Goal: Use online tool/utility: Utilize a website feature to perform a specific function

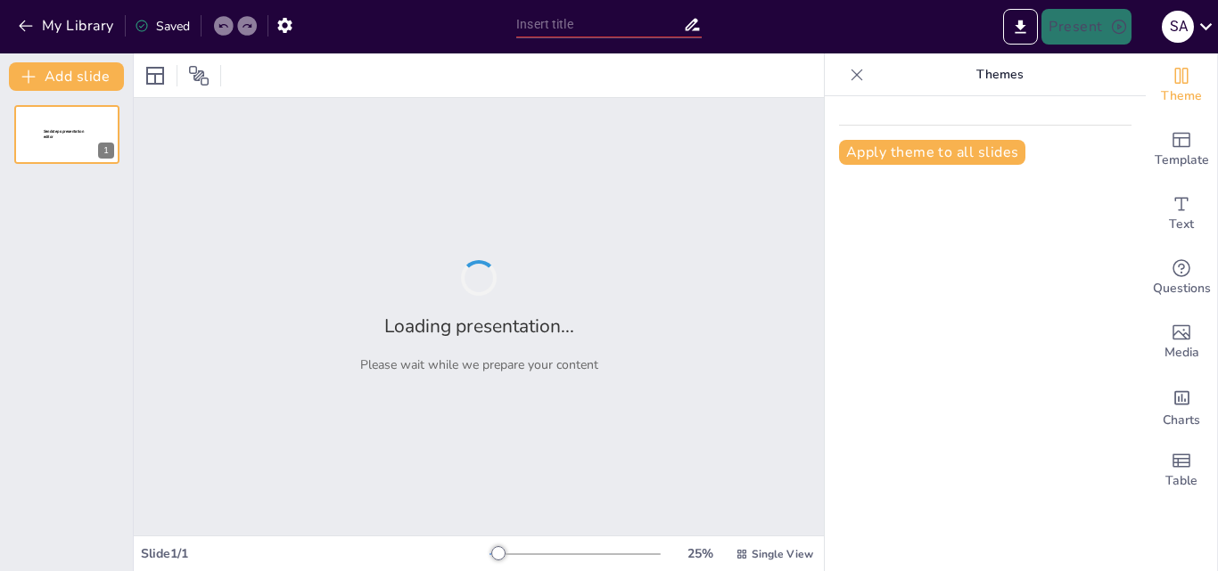
type input "Los Fundamentos del Origen del Universo"
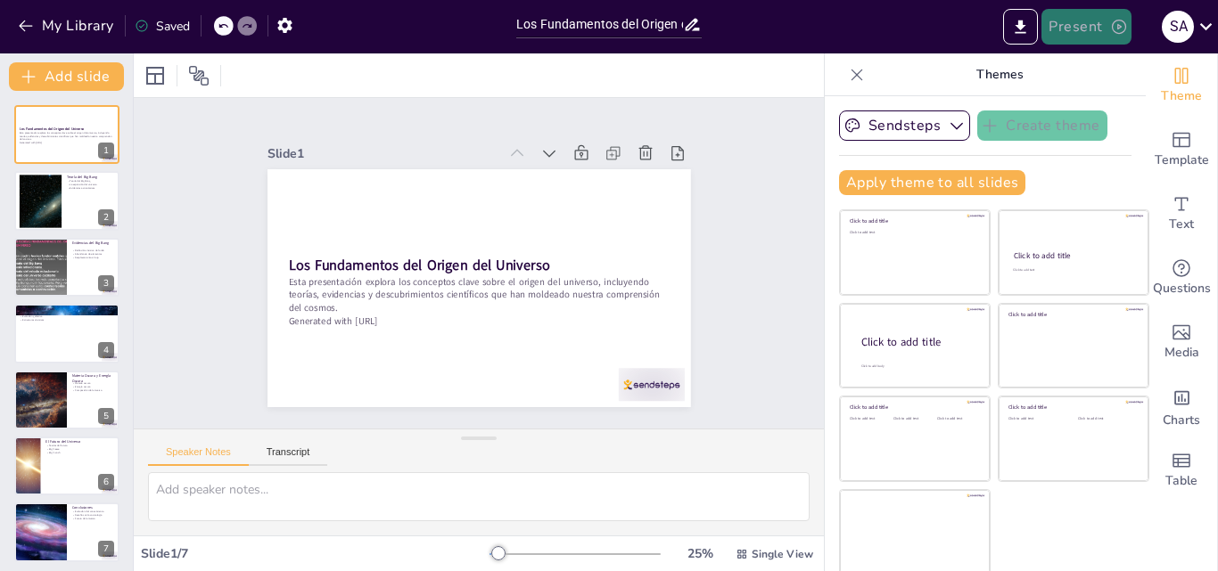
click at [1085, 27] on button "Present" at bounding box center [1085, 27] width 89 height 36
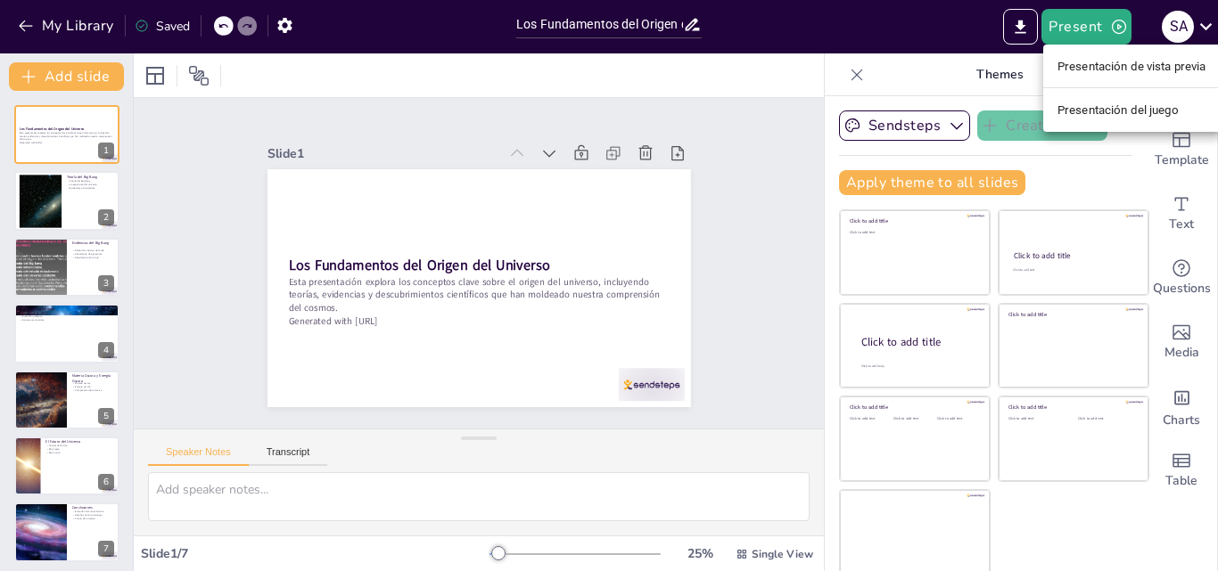
click at [1091, 62] on font "Presentación de vista previa" at bounding box center [1131, 66] width 149 height 13
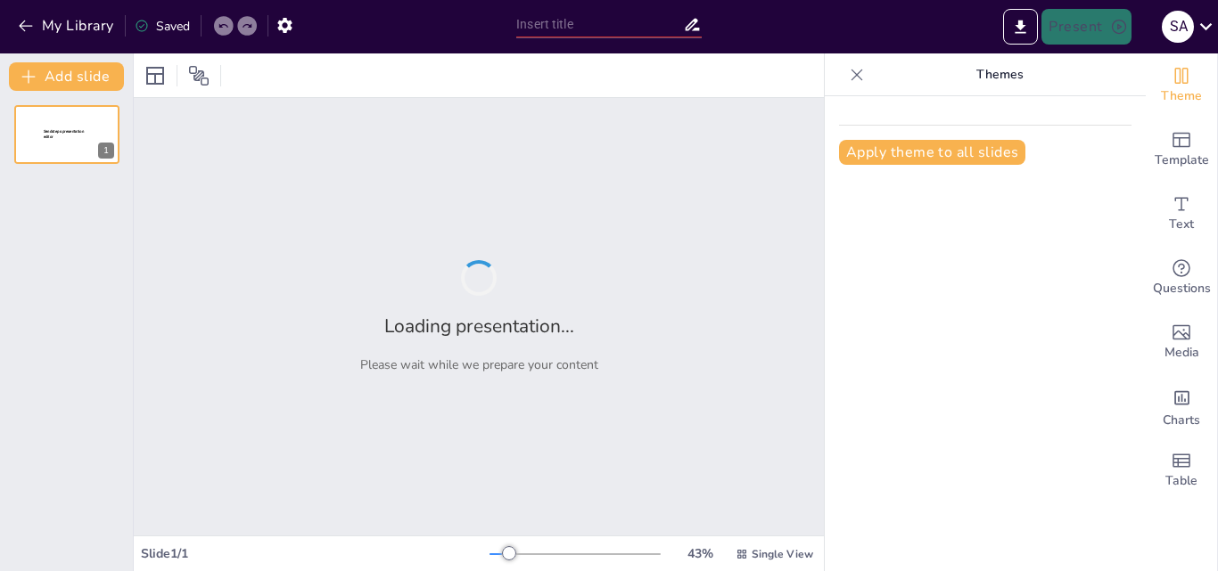
type input "Los Fundamentos del Origen del Universo"
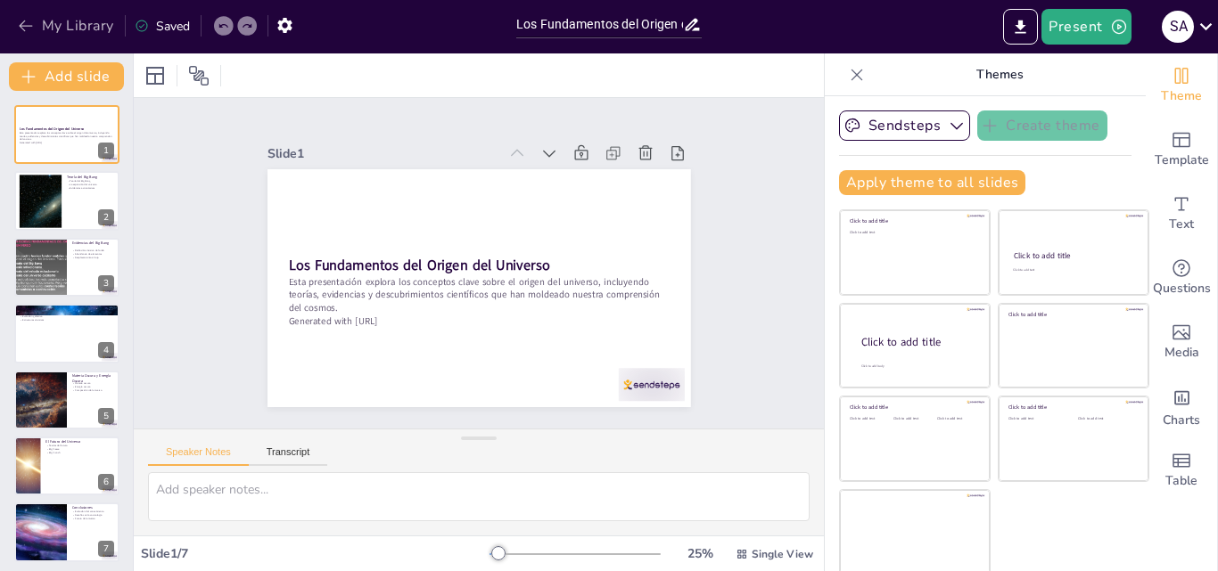
click at [21, 32] on icon "button" at bounding box center [26, 26] width 18 height 18
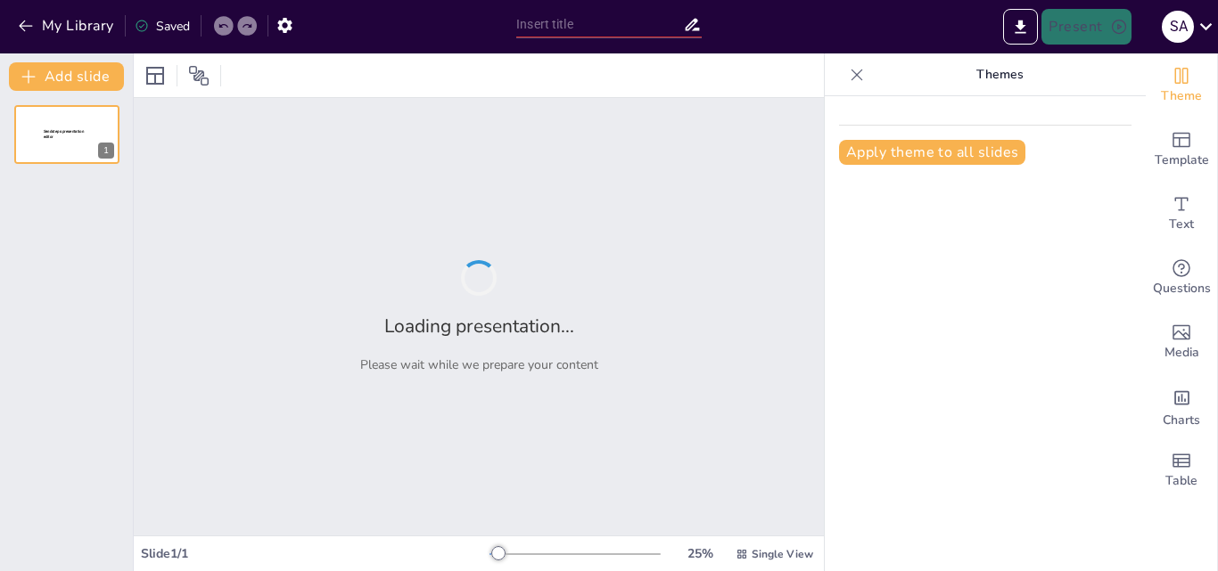
type input "Evolución de la Tecnología: Un Análisis de los Últimos Avances"
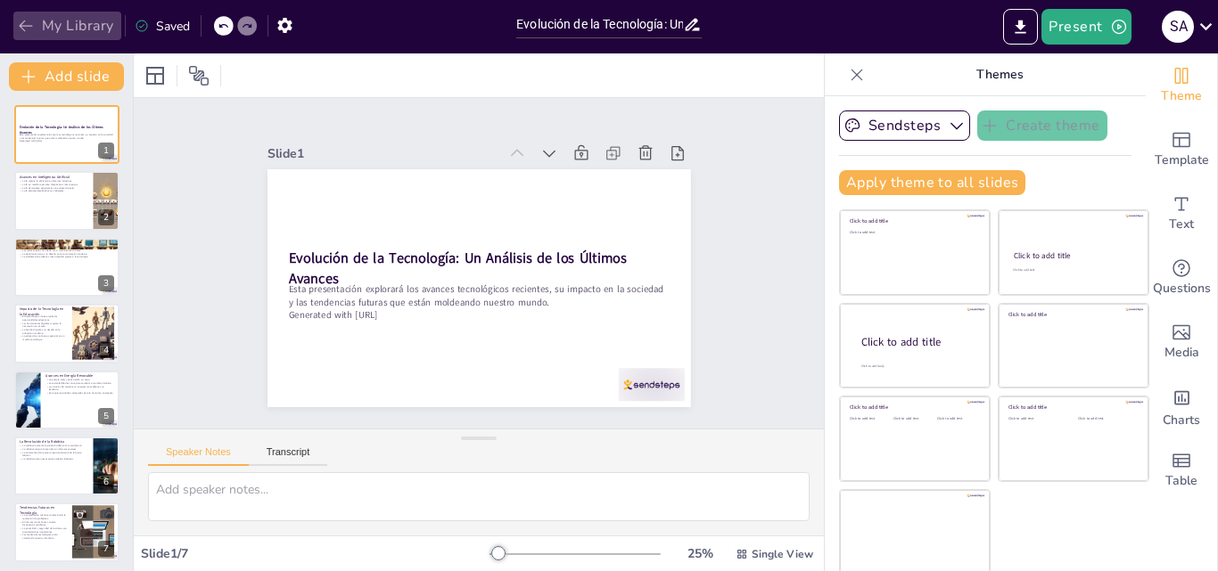
click at [23, 26] on icon "button" at bounding box center [25, 27] width 13 height 12
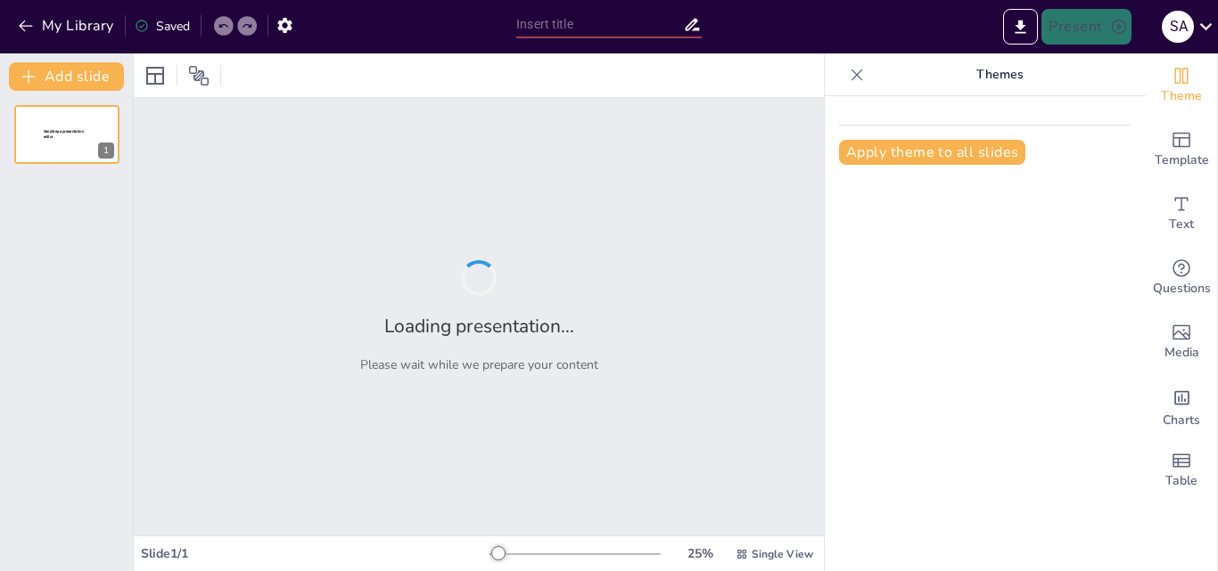
type input "Pasos Clave para la Resolución de Operaciones Combinadas"
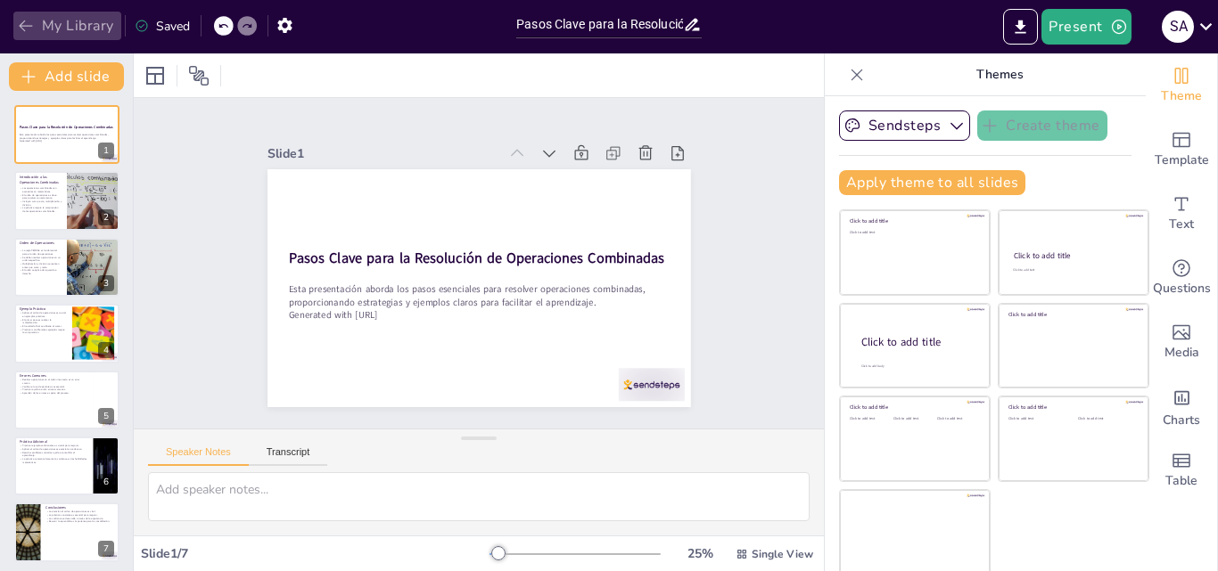
click at [27, 26] on icon "button" at bounding box center [25, 27] width 13 height 12
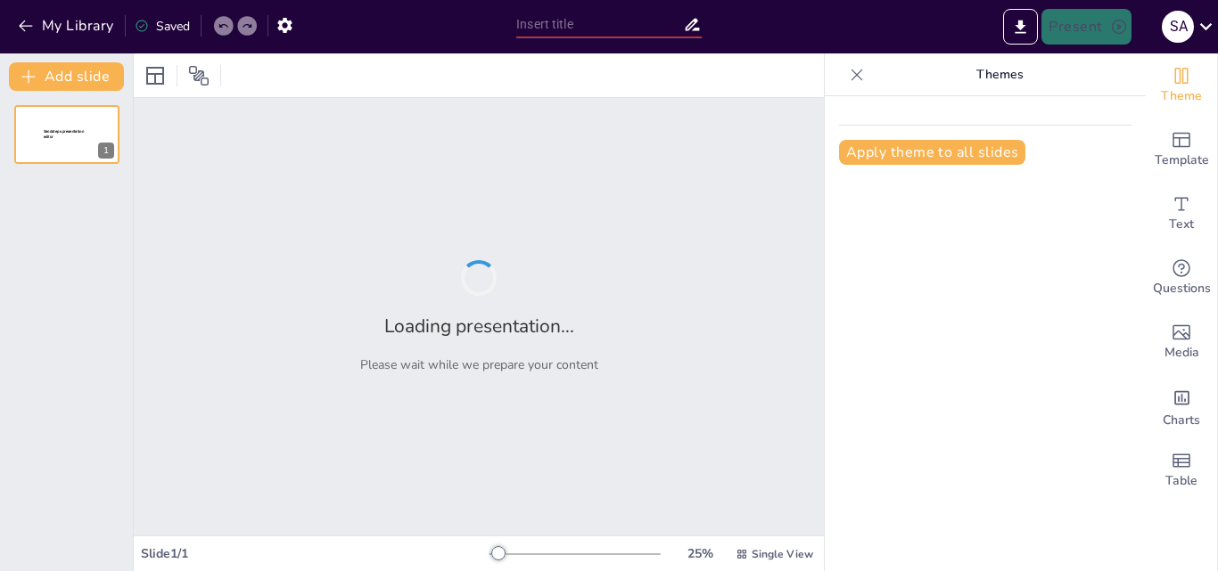
type input "Diversidad Étnica en [GEOGRAPHIC_DATA]: Un Viaje a través de sus Culturas"
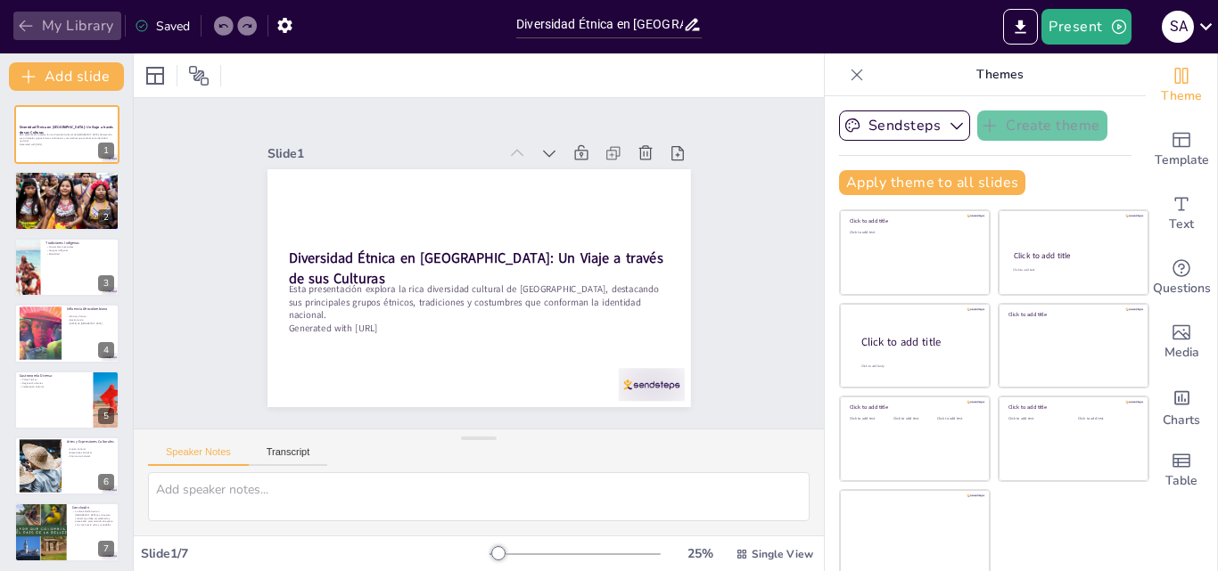
click at [27, 24] on icon "button" at bounding box center [26, 26] width 18 height 18
